Goal: Contribute content

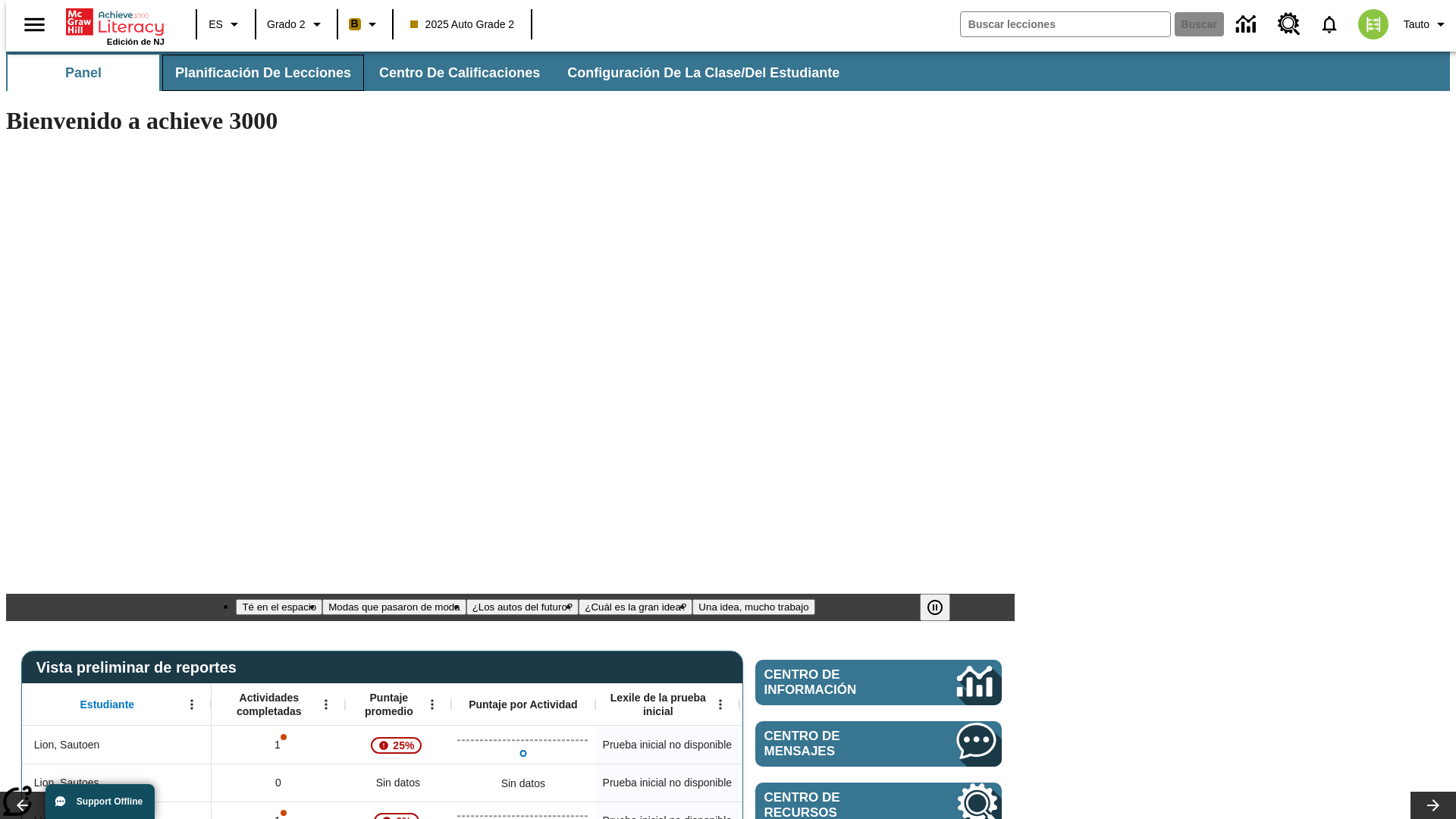
click at [254, 73] on span "Planificación de lecciones" at bounding box center [263, 73] width 176 height 18
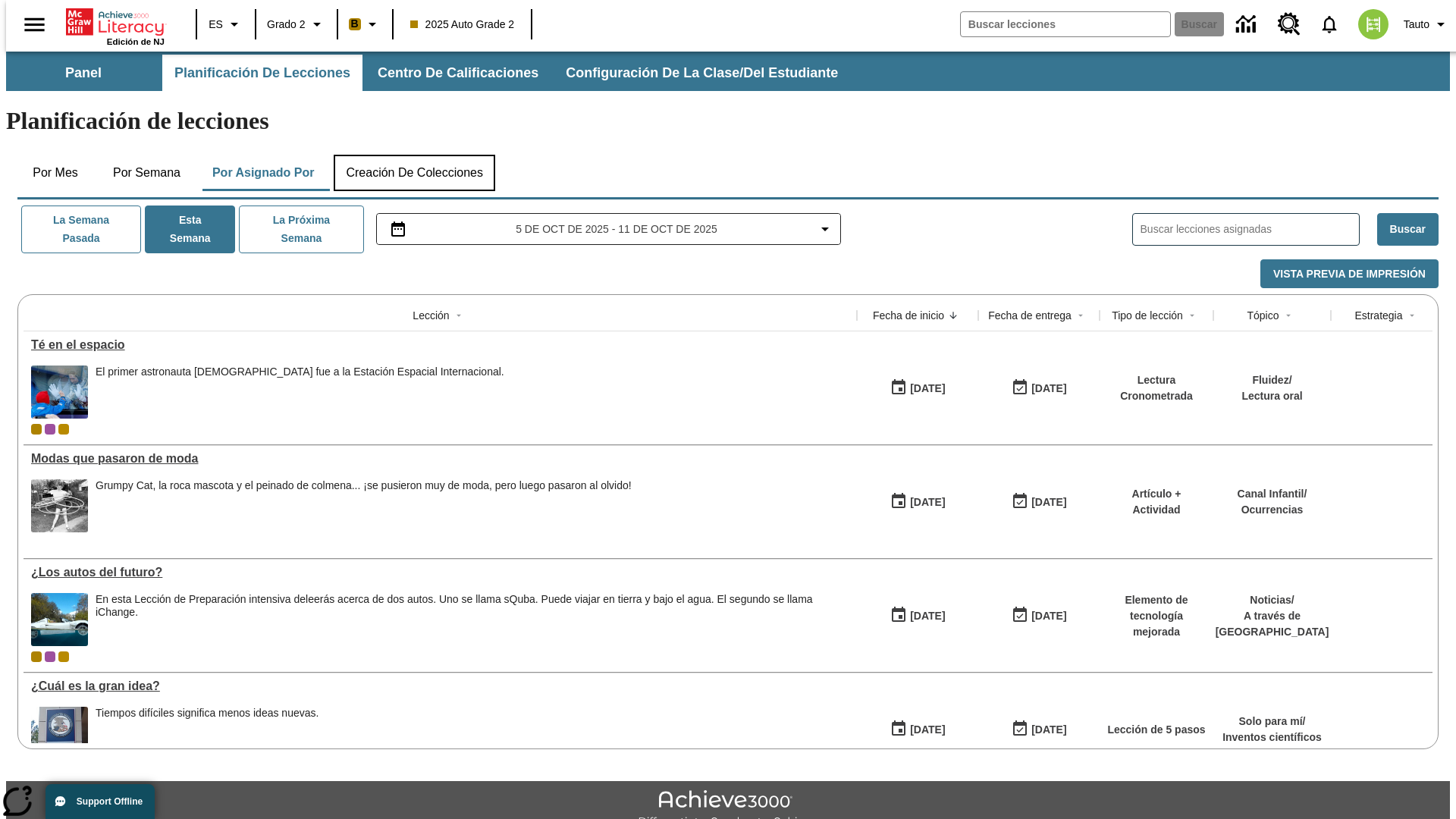
click at [414, 154] on button "Creación de colecciones" at bounding box center [415, 172] width 162 height 37
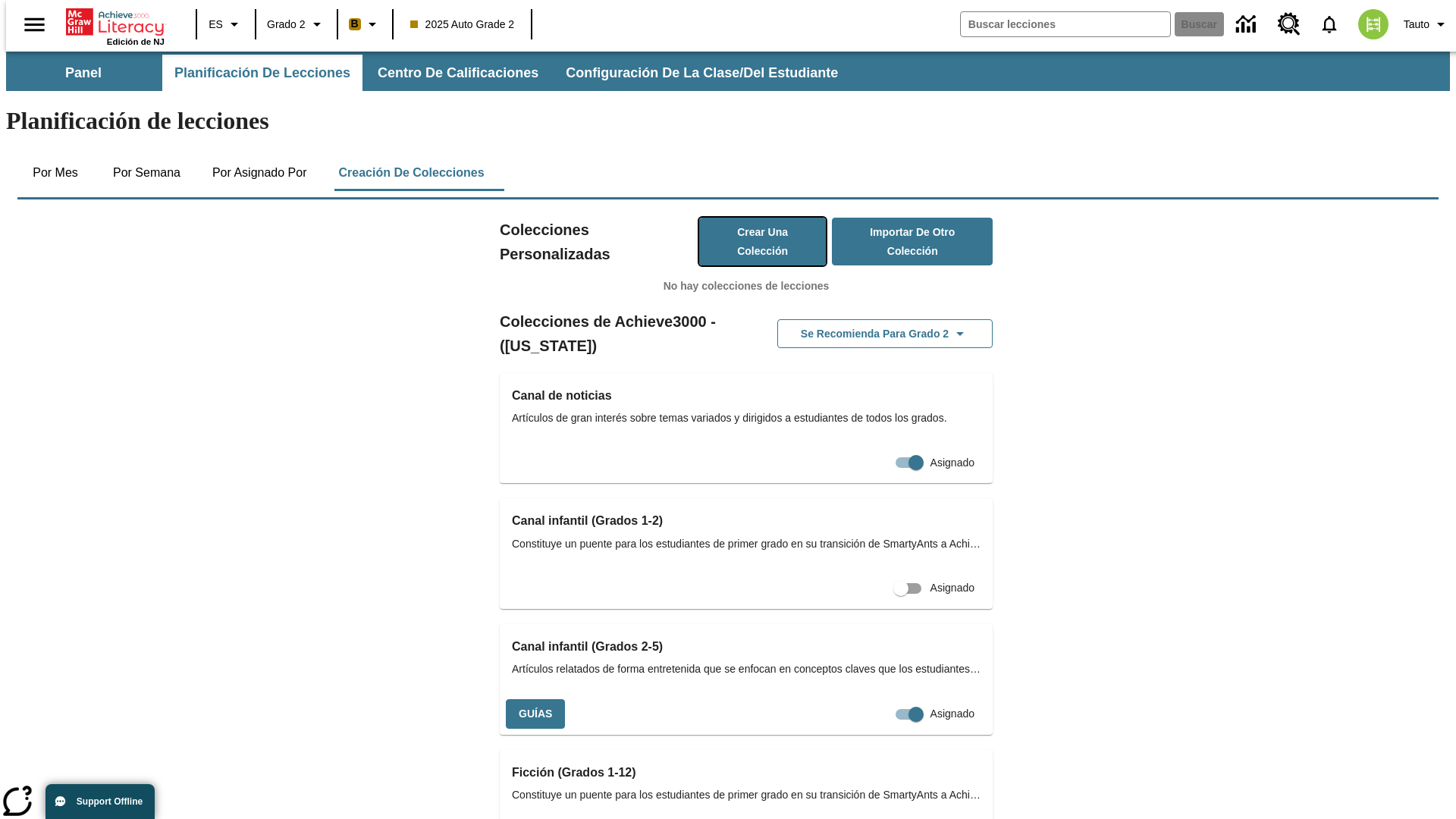
click at [747, 218] on button "Crear una colección" at bounding box center [763, 241] width 127 height 48
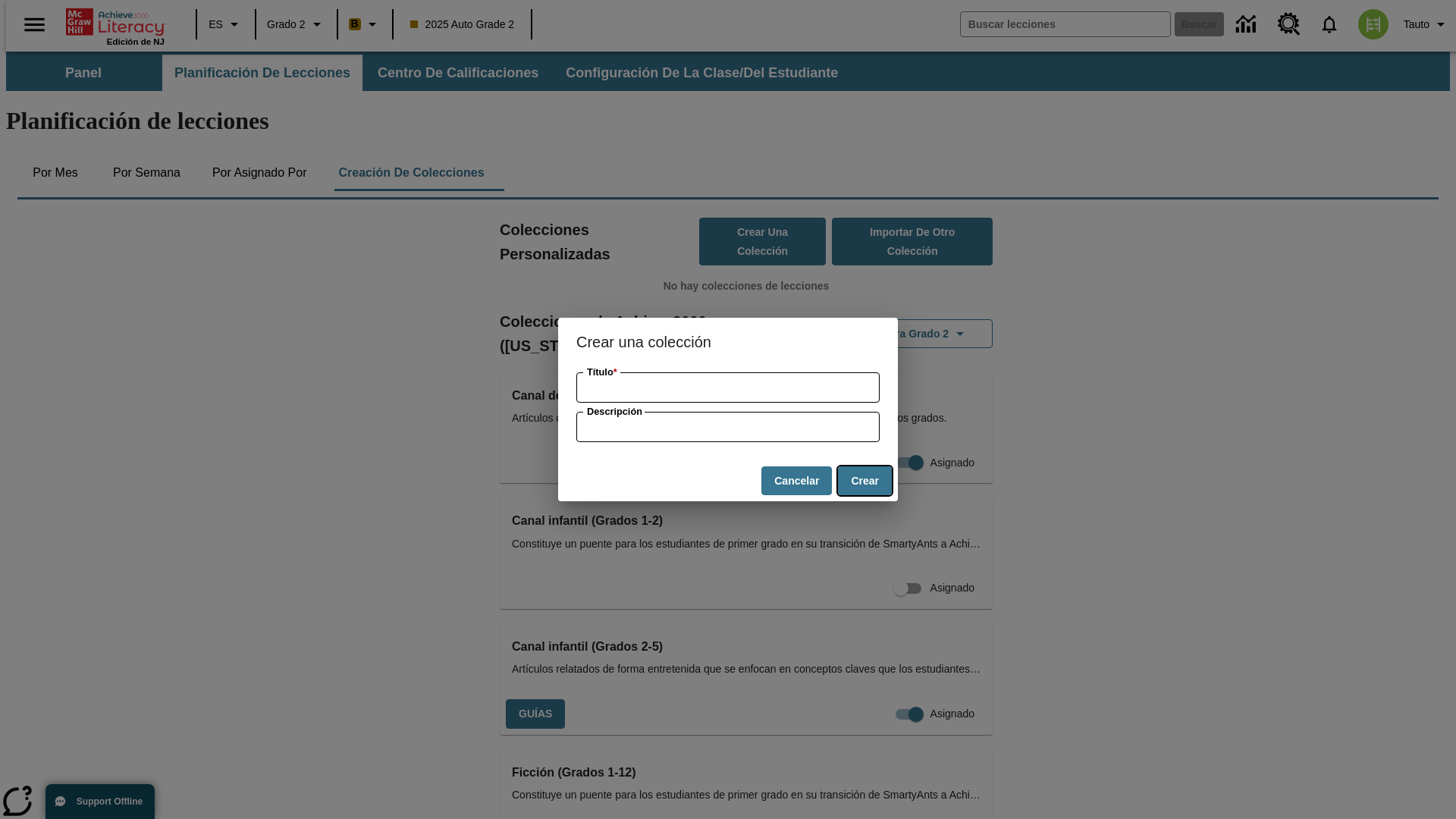
click at [865, 481] on button "Crear" at bounding box center [865, 481] width 54 height 30
type input "Luxurious Steel Keyboard"
type input "some collection description"
click at [865, 481] on button "Crear" at bounding box center [865, 481] width 54 height 30
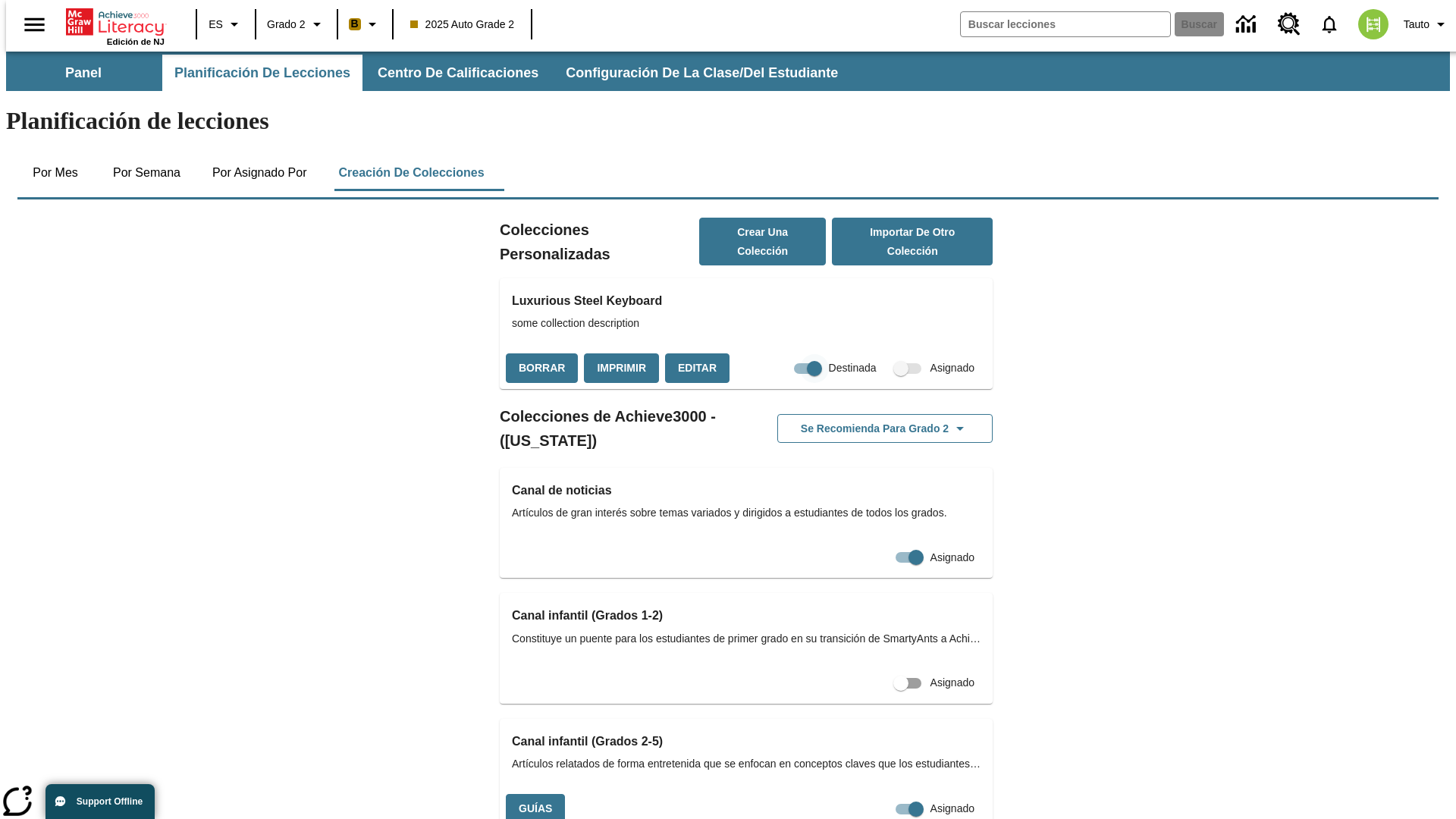
click at [783, 354] on input "Destinada" at bounding box center [814, 368] width 86 height 29
checkbox input "false"
